Goal: Check status: Check status

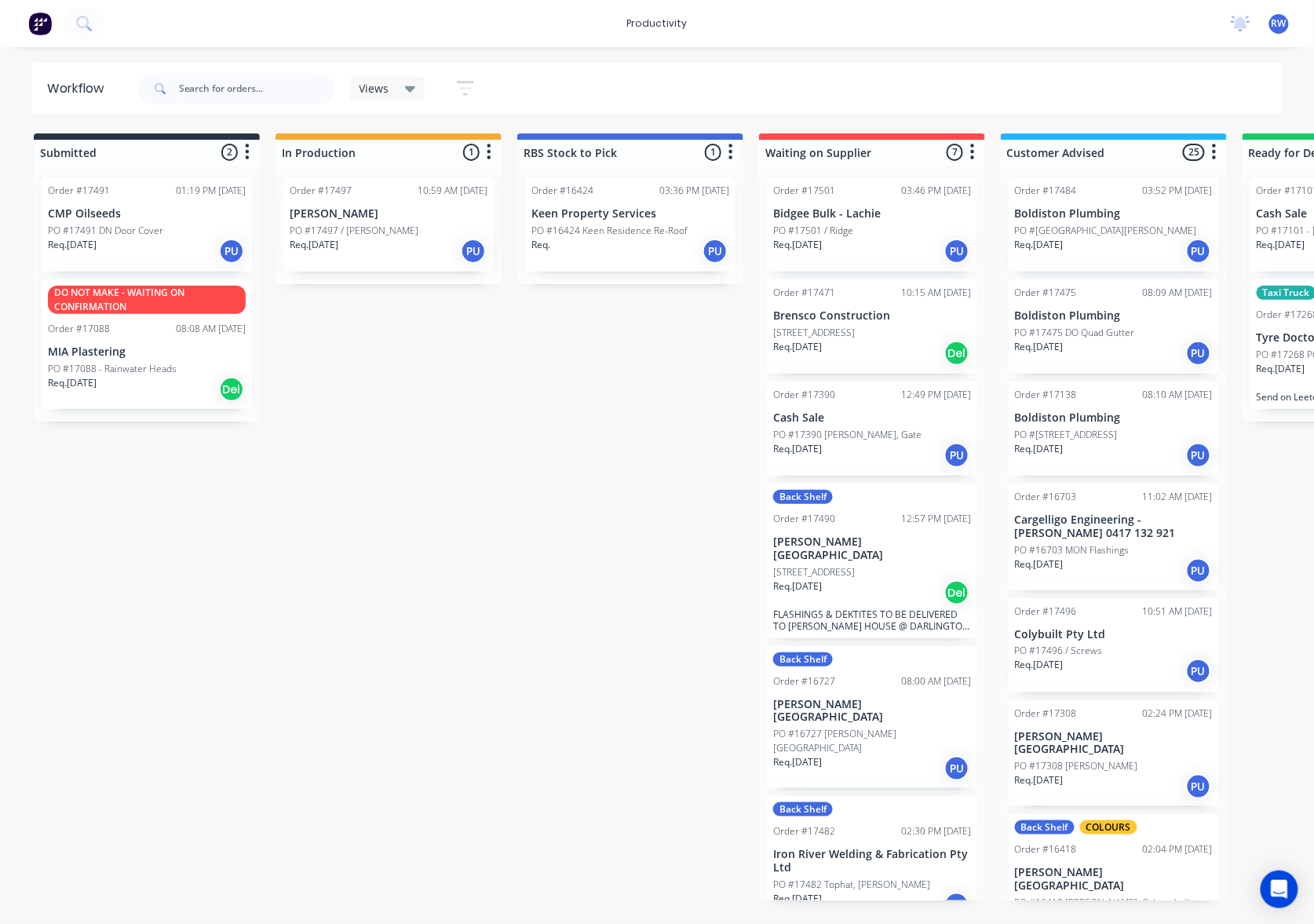
scroll to position [1410, 0]
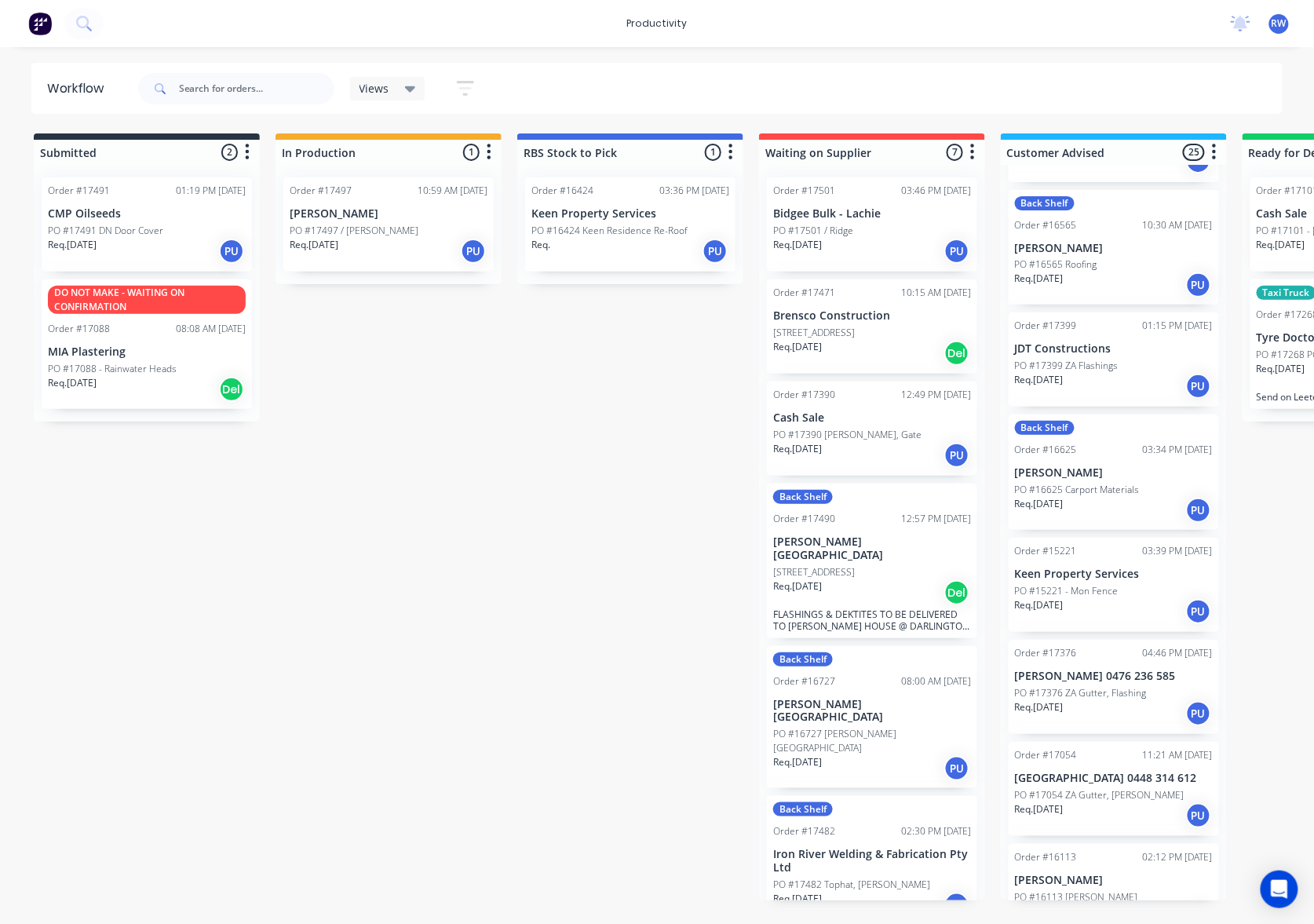
click at [363, 252] on div "Req. [DATE] PU" at bounding box center [388, 251] width 198 height 27
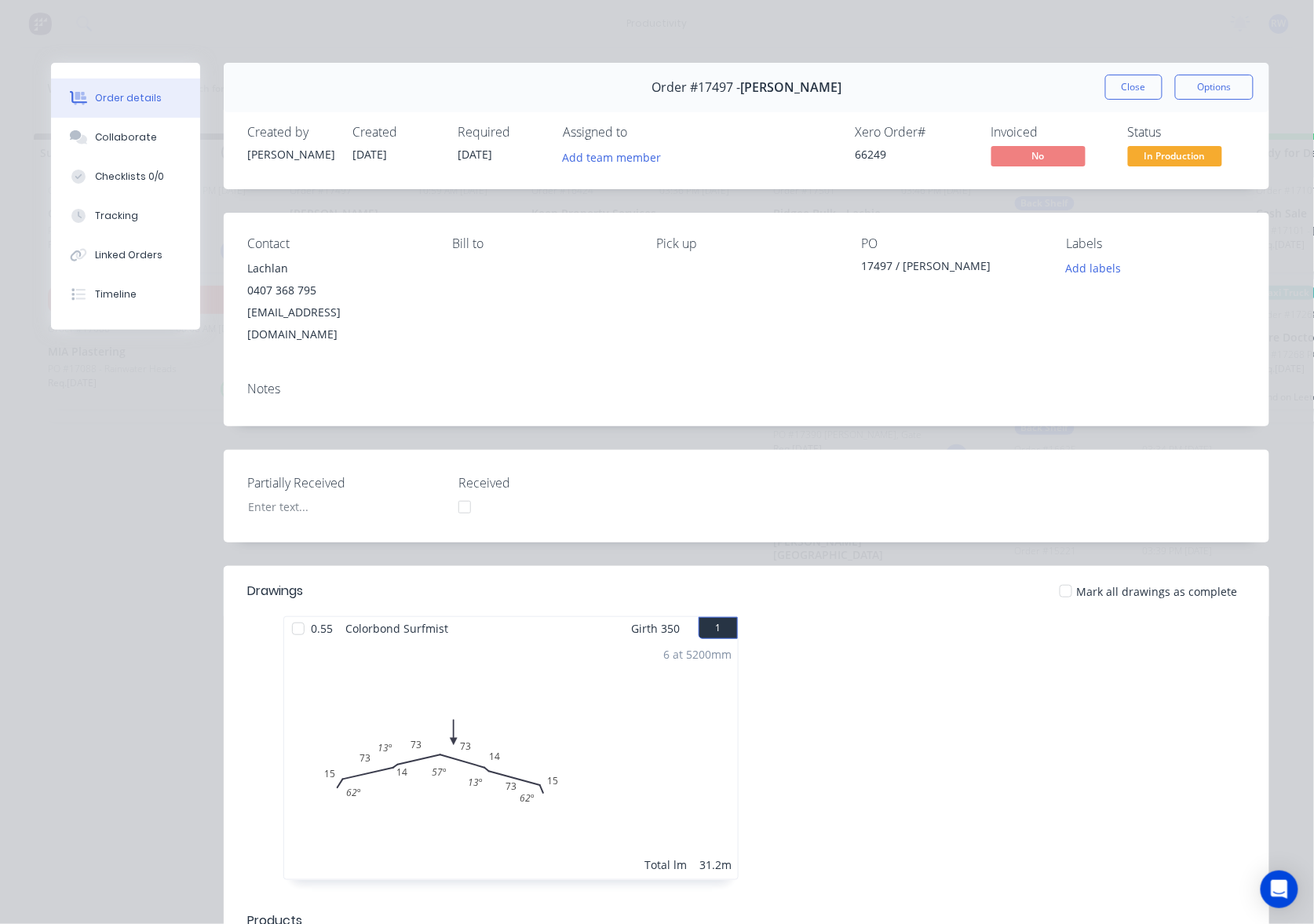
click at [1065, 575] on div at bounding box center [1066, 591] width 32 height 32
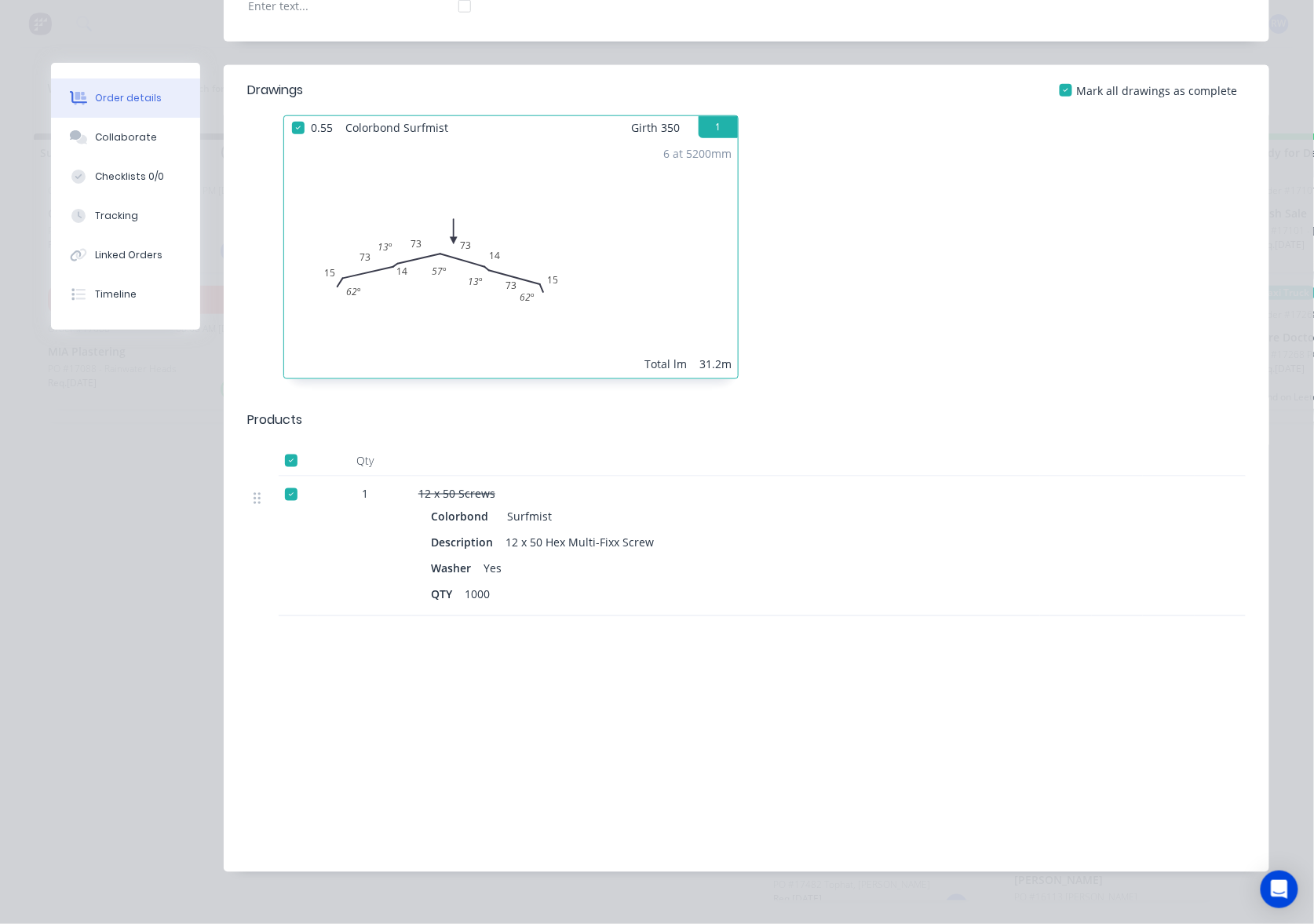
scroll to position [0, 0]
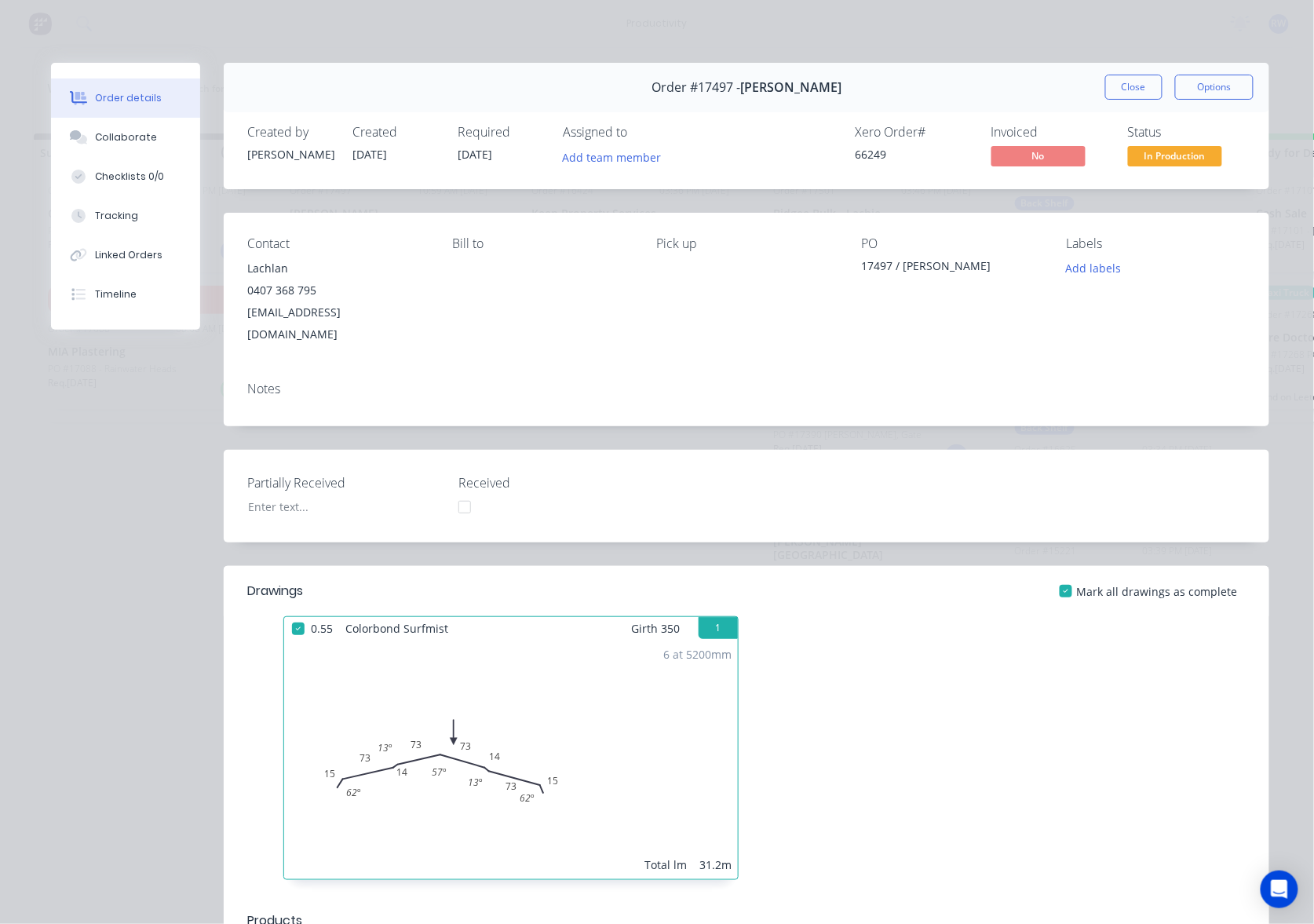
click at [1160, 155] on span "In Production" at bounding box center [1175, 156] width 94 height 20
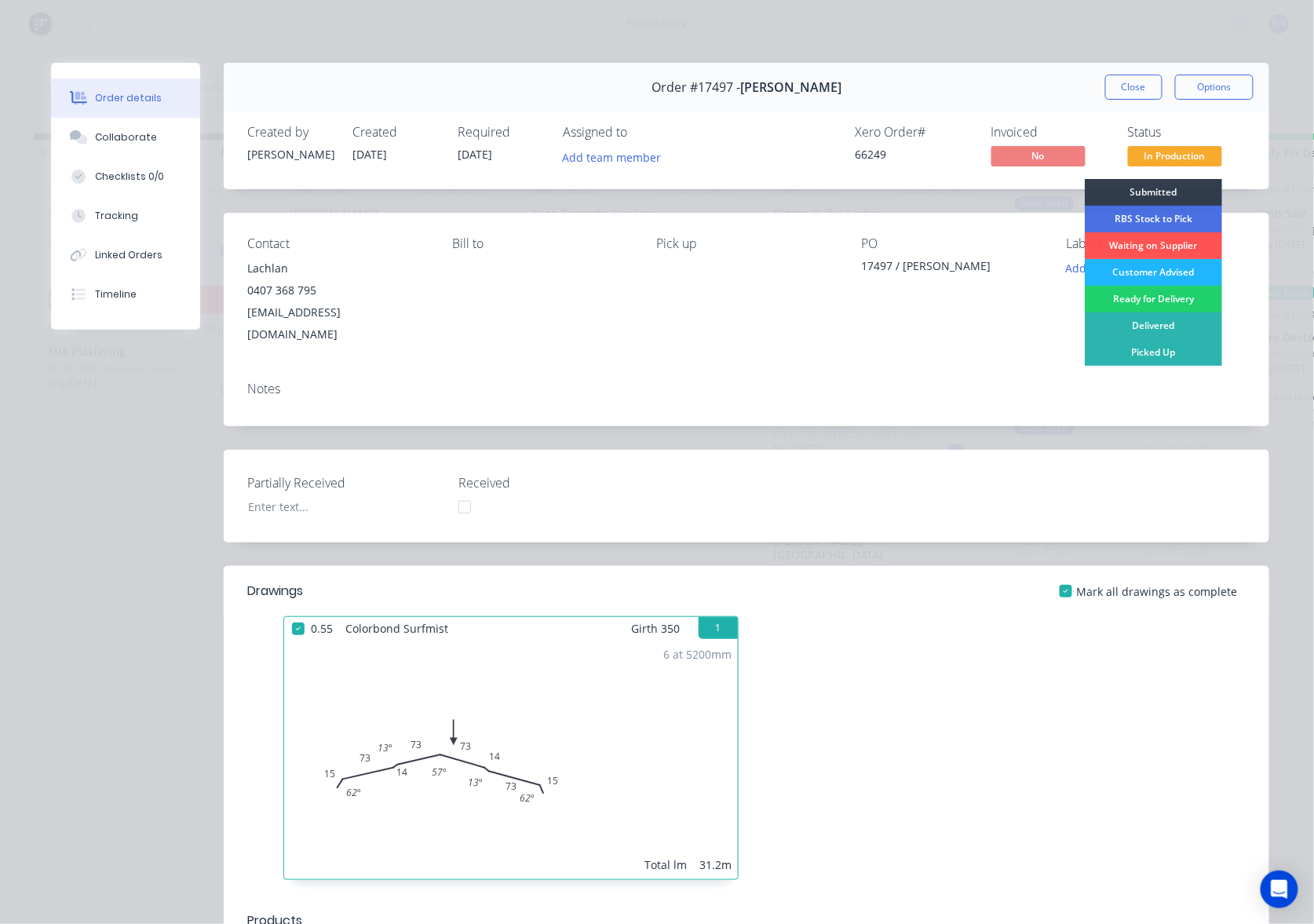
click at [1152, 275] on div "Customer Advised" at bounding box center [1153, 273] width 138 height 27
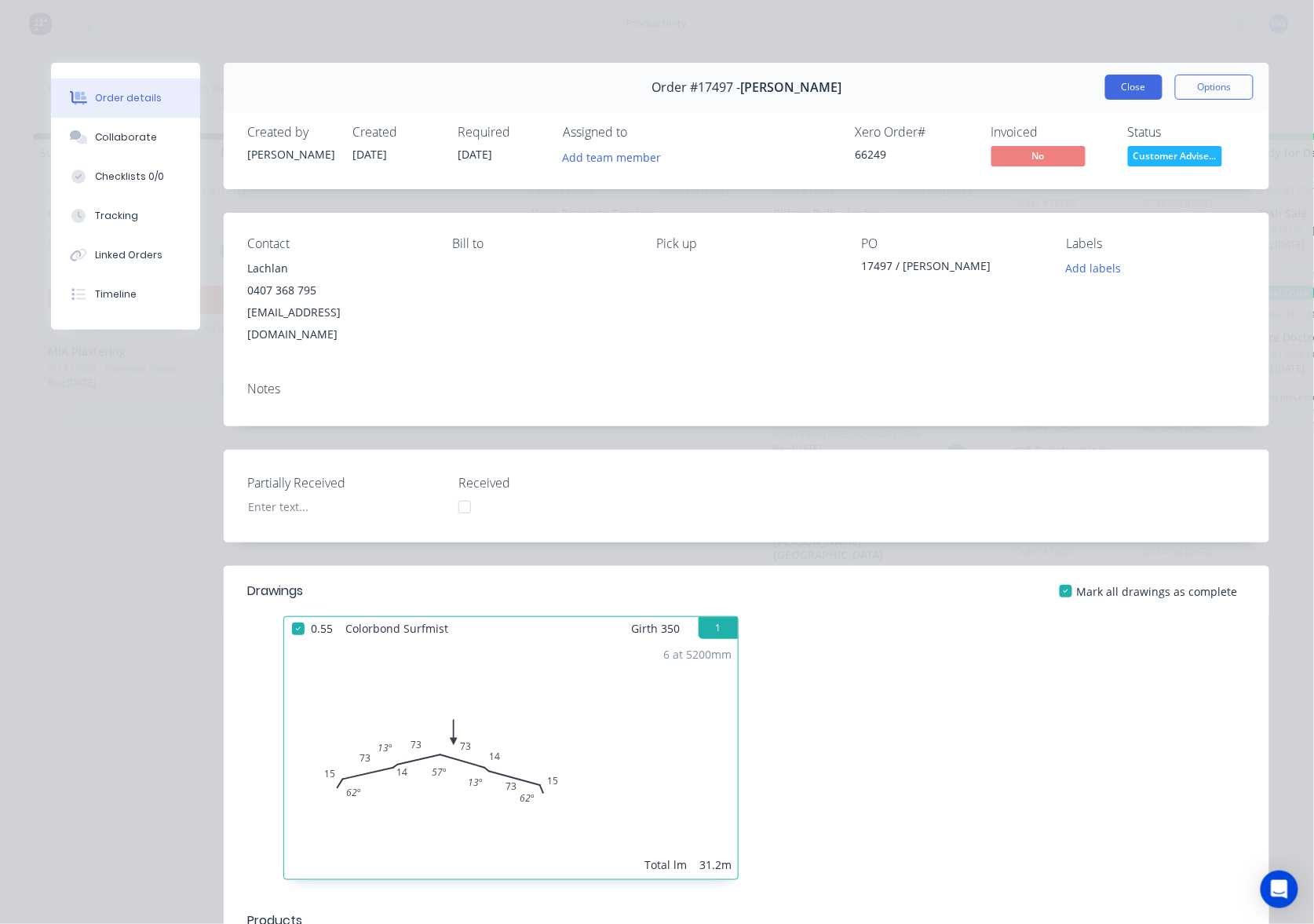
click at [1106, 89] on button "Close" at bounding box center [1134, 87] width 58 height 25
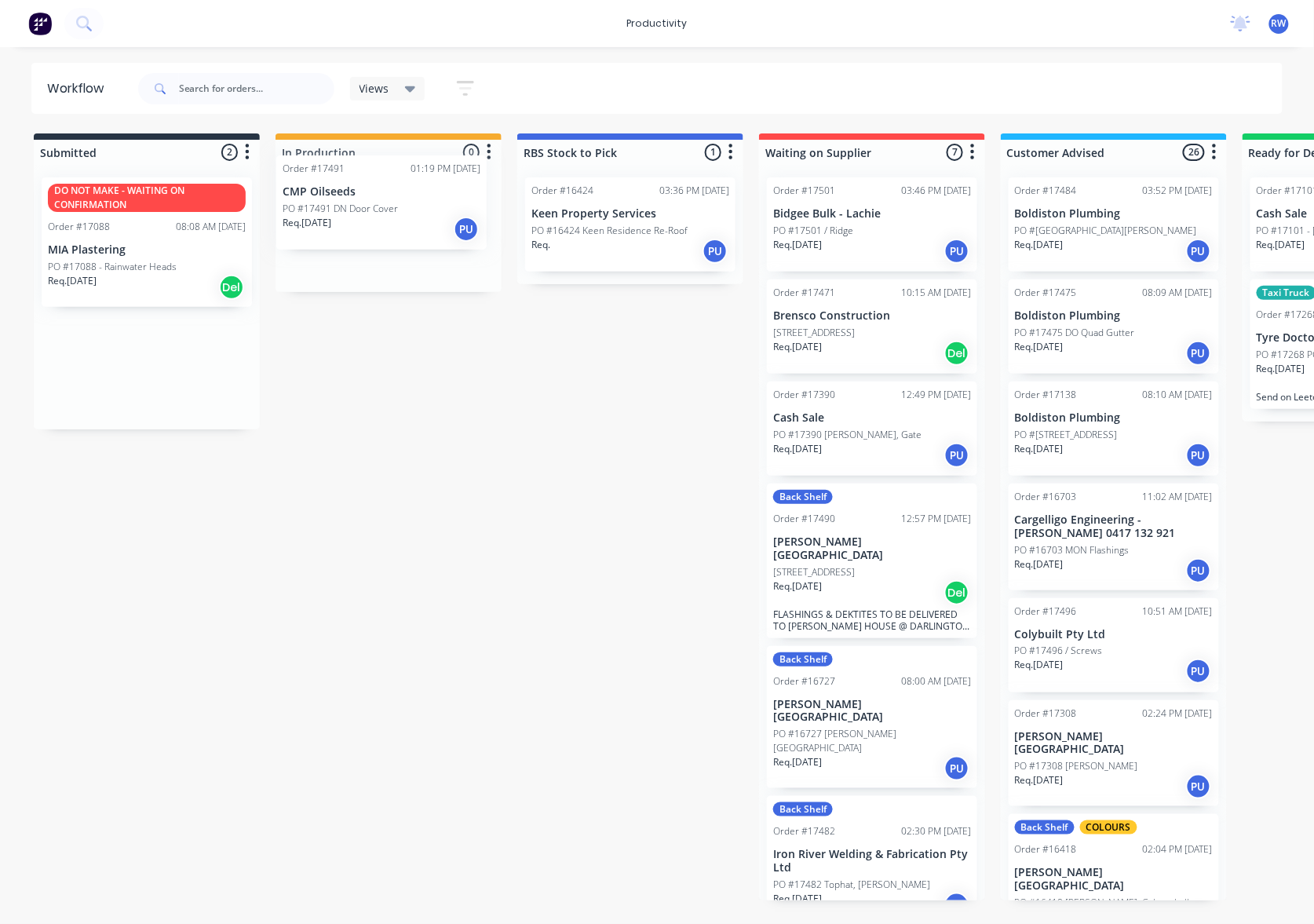
drag, startPoint x: 128, startPoint y: 247, endPoint x: 370, endPoint y: 223, distance: 243.2
click at [370, 223] on div "Submitted 2 Sort By Created date Required date Order number Customer name Most …" at bounding box center [955, 517] width 1935 height 767
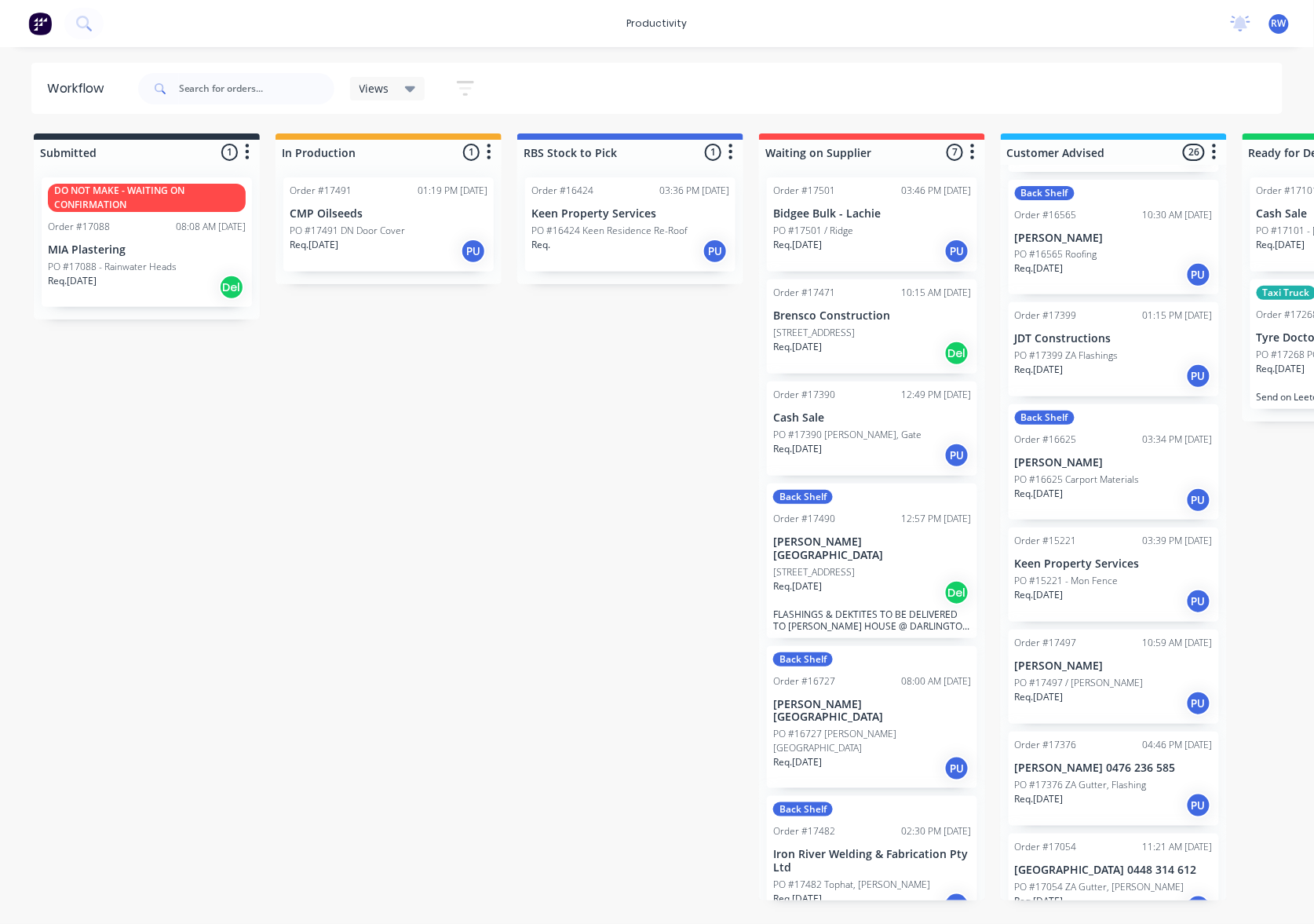
scroll to position [1465, 0]
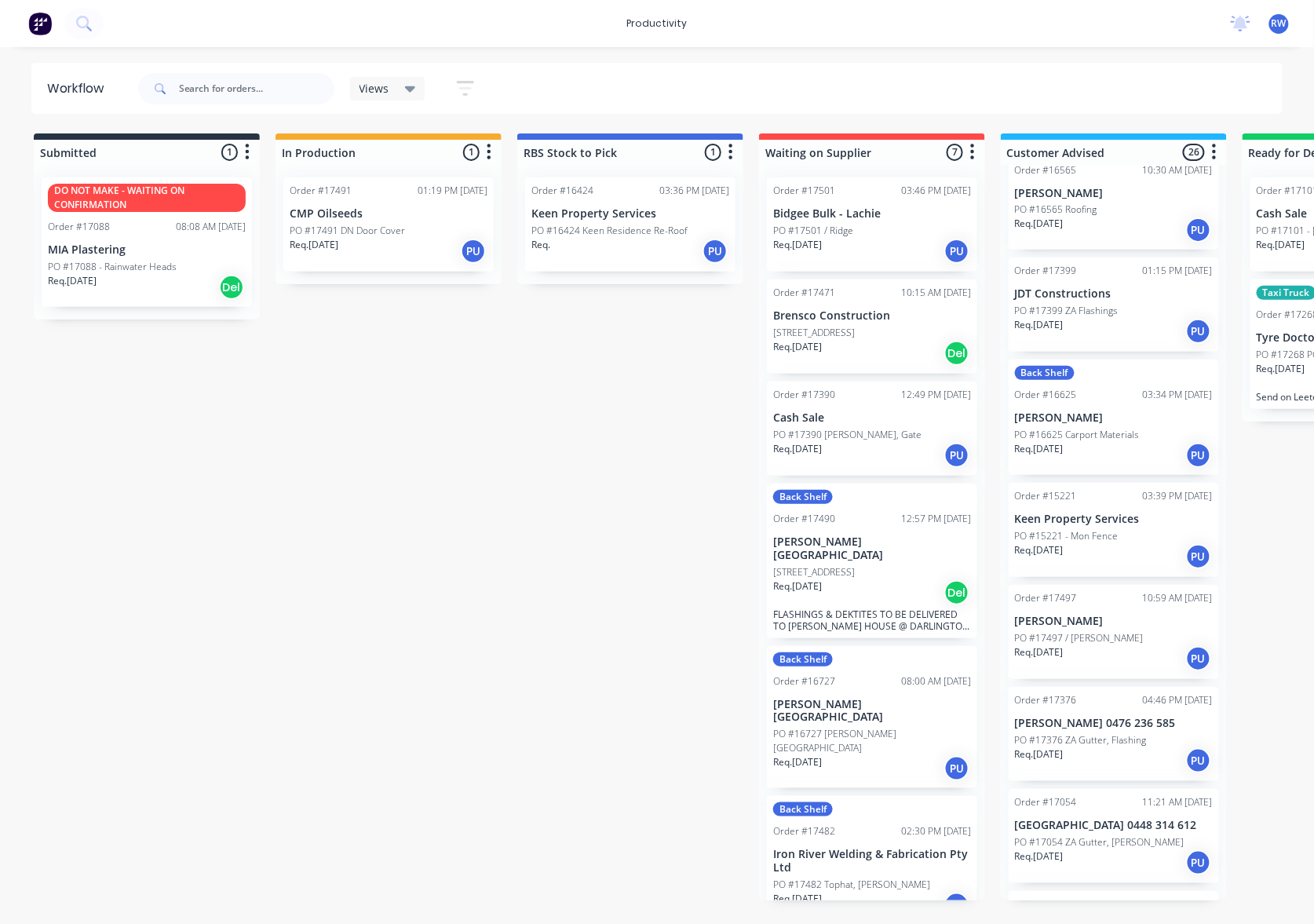
click at [1093, 645] on div "Req. [DATE] PU" at bounding box center [1113, 659] width 198 height 27
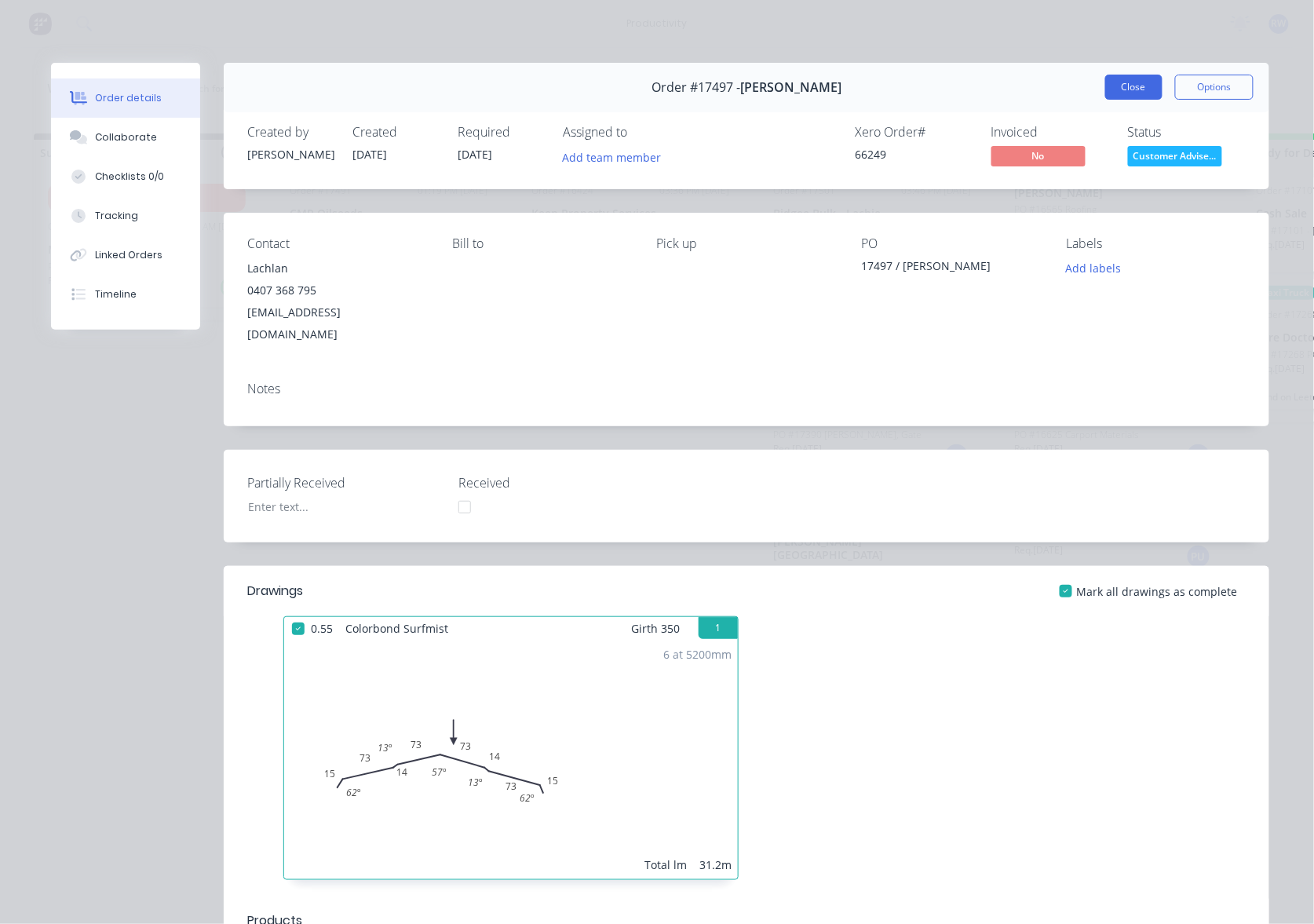
click at [1121, 92] on button "Close" at bounding box center [1134, 87] width 58 height 25
